Goal: Use online tool/utility

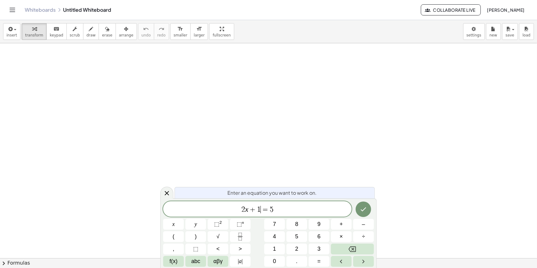
click at [265, 209] on span "=" at bounding box center [265, 209] width 9 height 7
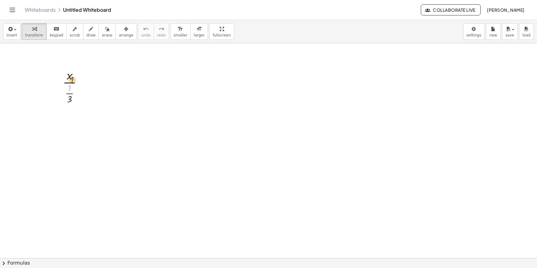
drag, startPoint x: 68, startPoint y: 90, endPoint x: 68, endPoint y: 79, distance: 10.2
click at [68, 79] on div at bounding box center [75, 85] width 31 height 38
drag, startPoint x: 70, startPoint y: 96, endPoint x: 72, endPoint y: 80, distance: 15.6
click at [72, 80] on div at bounding box center [75, 85] width 31 height 38
click at [119, 37] on span "arrange" at bounding box center [126, 35] width 15 height 4
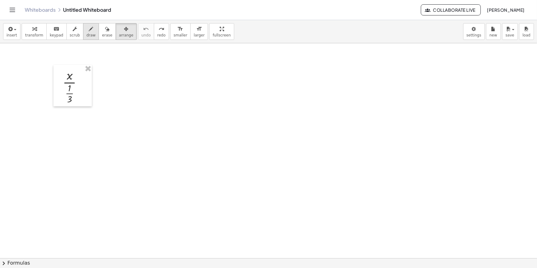
drag, startPoint x: 107, startPoint y: 35, endPoint x: 87, endPoint y: 35, distance: 19.8
click at [116, 35] on button "arrange" at bounding box center [126, 31] width 21 height 17
click at [38, 36] on span "transform" at bounding box center [34, 35] width 18 height 4
click at [119, 36] on span "arrange" at bounding box center [126, 35] width 15 height 4
click at [33, 34] on span "transform" at bounding box center [34, 35] width 18 height 4
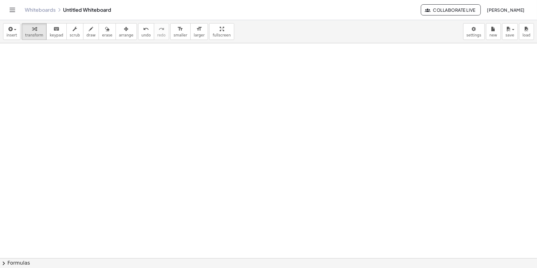
click at [99, 75] on div at bounding box center [268, 269] width 537 height 453
drag, startPoint x: 116, startPoint y: 86, endPoint x: 123, endPoint y: 88, distance: 7.0
click at [123, 88] on div at bounding box center [119, 91] width 29 height 31
click at [119, 36] on span "arrange" at bounding box center [126, 35] width 15 height 4
